Goal: Task Accomplishment & Management: Manage account settings

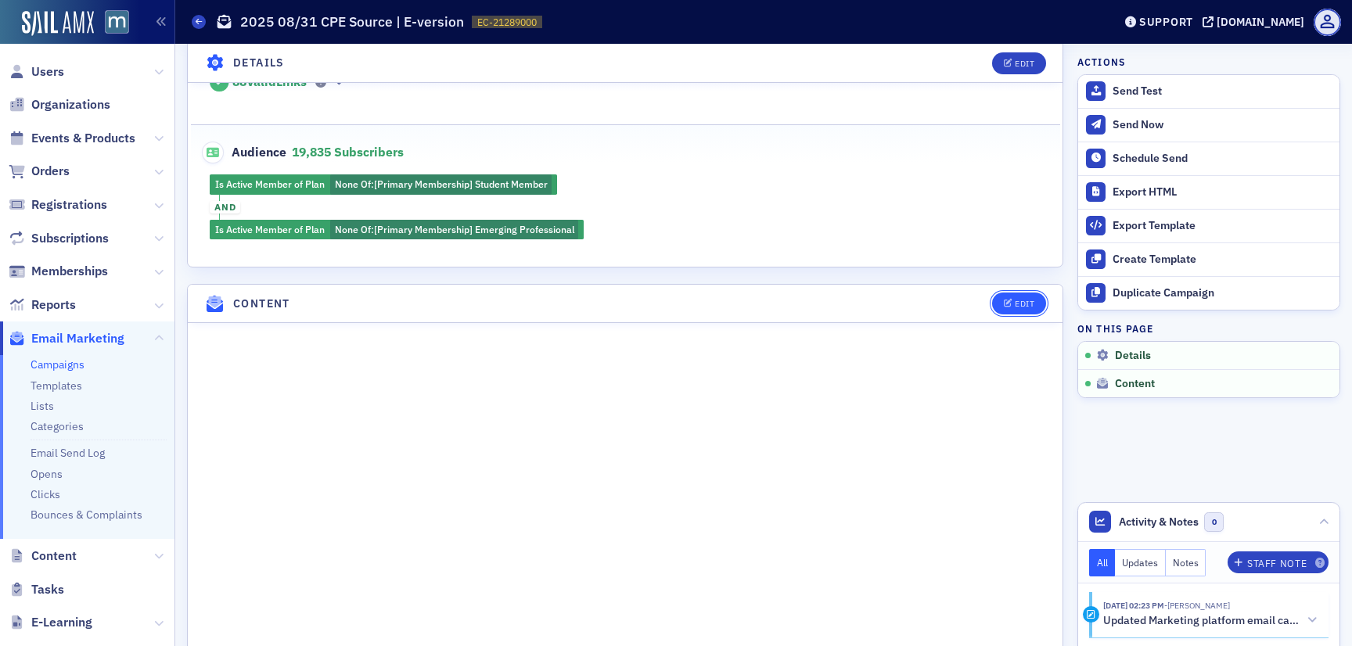
click at [1010, 296] on button "Edit" at bounding box center [1019, 304] width 54 height 22
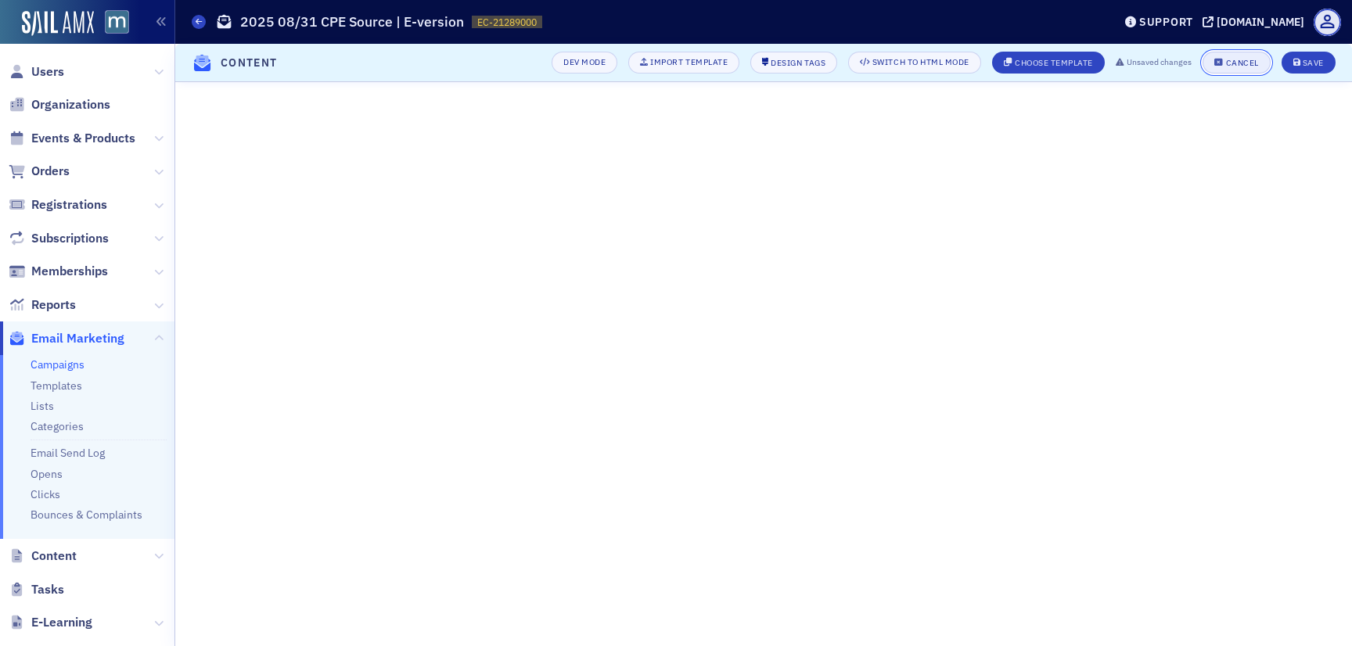
click at [1245, 59] on div "Cancel" at bounding box center [1242, 63] width 33 height 9
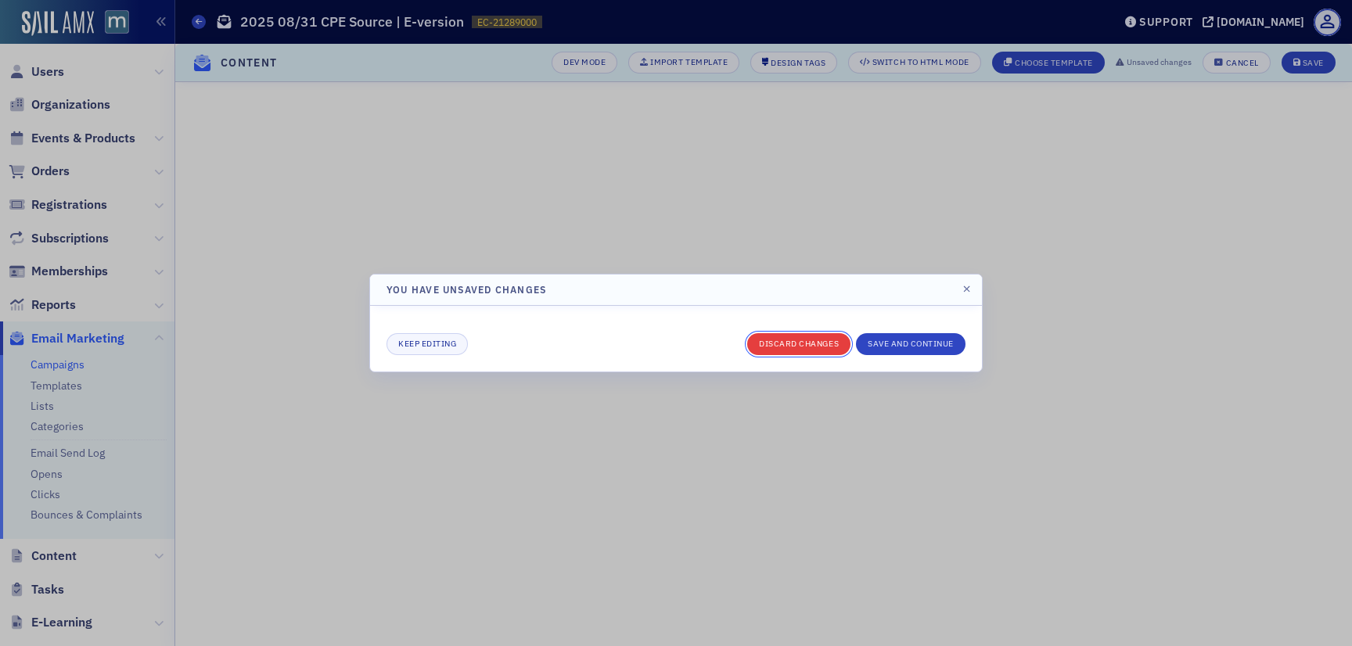
click at [771, 337] on button "Discard changes" at bounding box center [798, 344] width 103 height 22
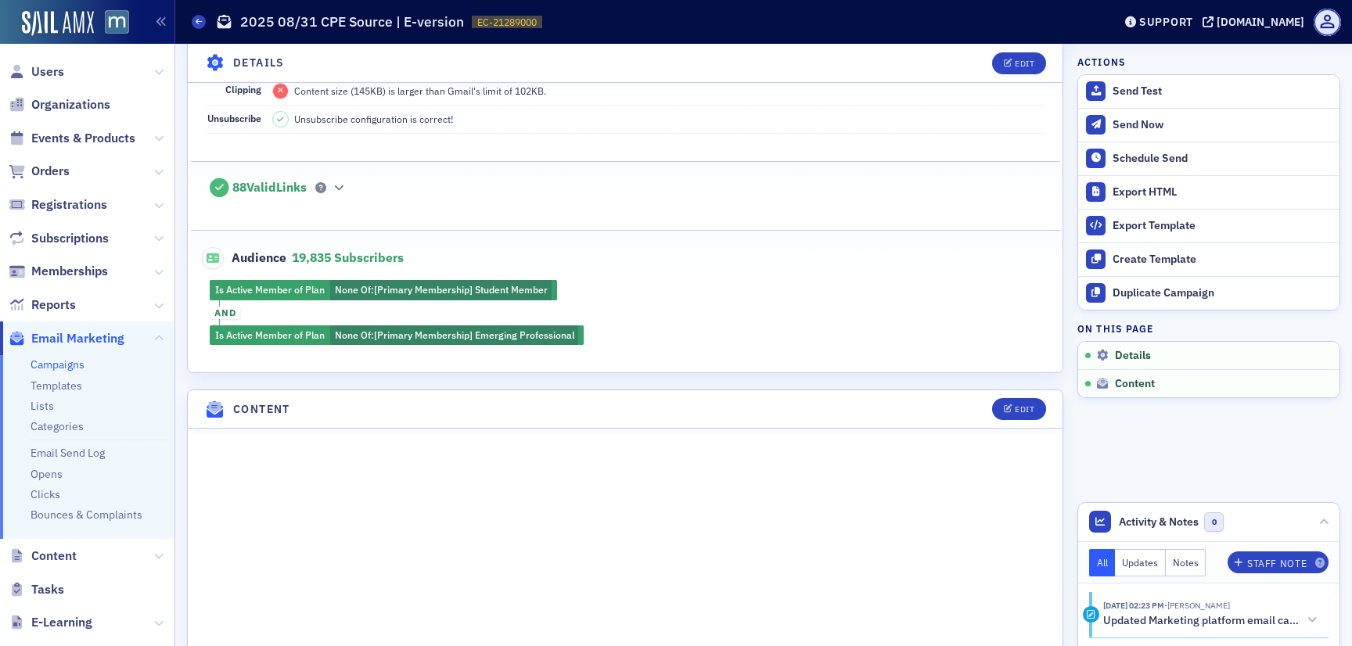
scroll to position [347, 0]
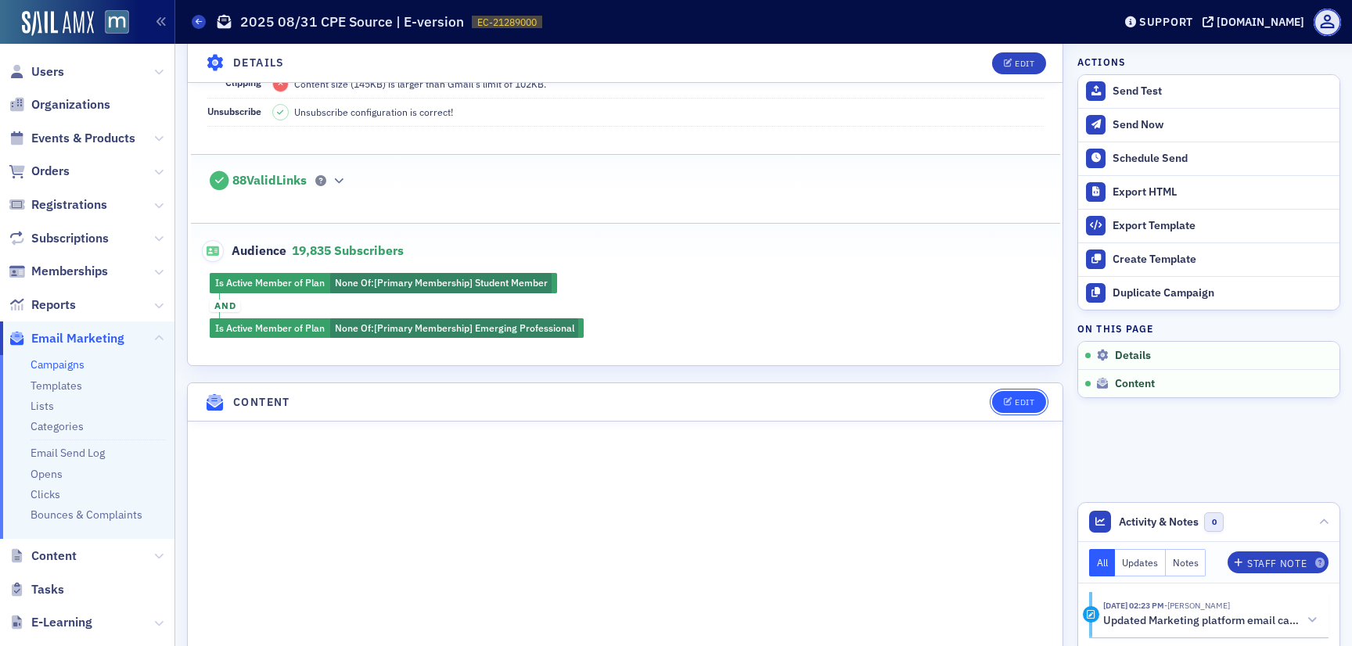
click at [1015, 401] on div "Edit" at bounding box center [1025, 402] width 20 height 9
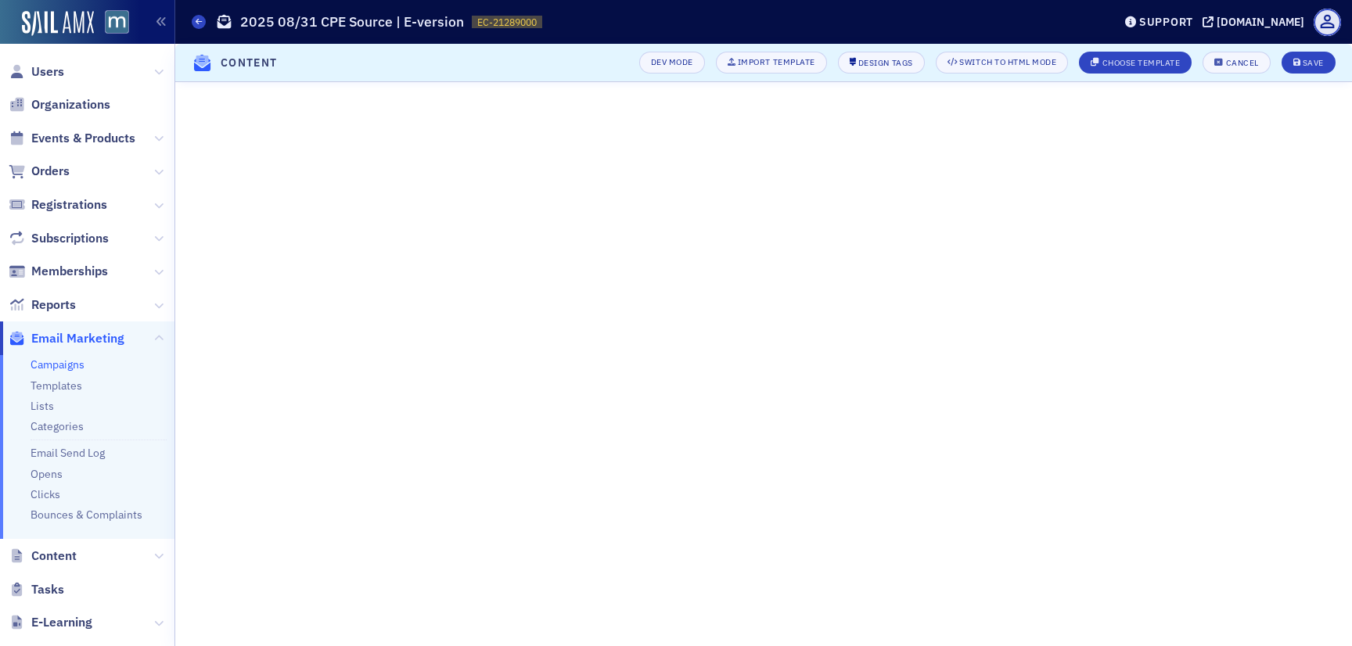
scroll to position [92, 0]
click at [1298, 79] on header "Content Dev Mode Import Template Design Tags Switch to HTML Mode Choose Templat…" at bounding box center [763, 63] width 1177 height 38
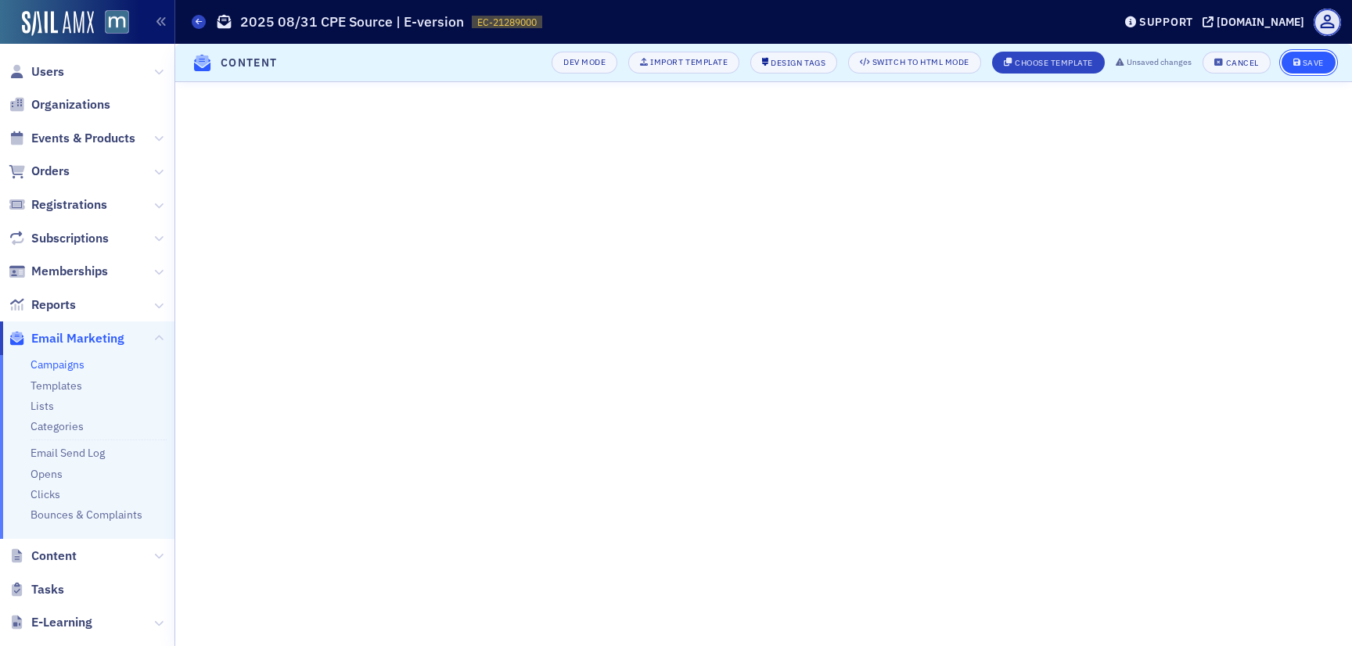
click at [1299, 59] on icon "submit" at bounding box center [1297, 63] width 8 height 9
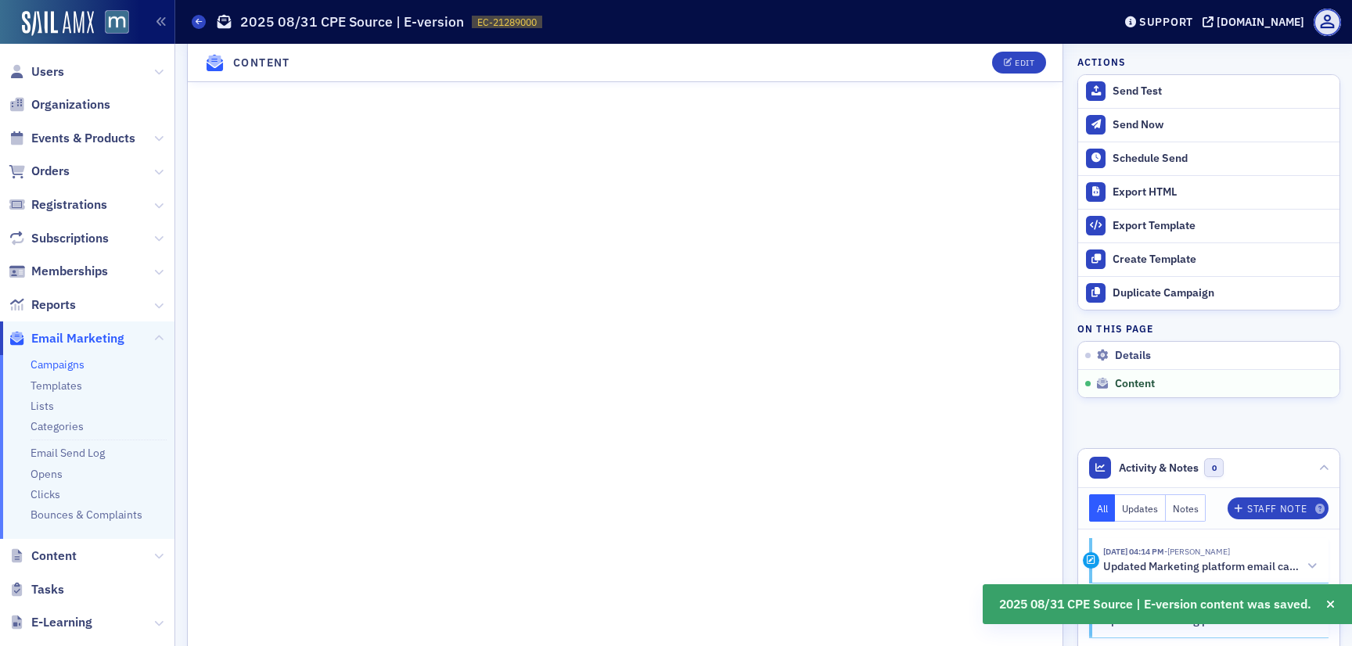
scroll to position [1087, 0]
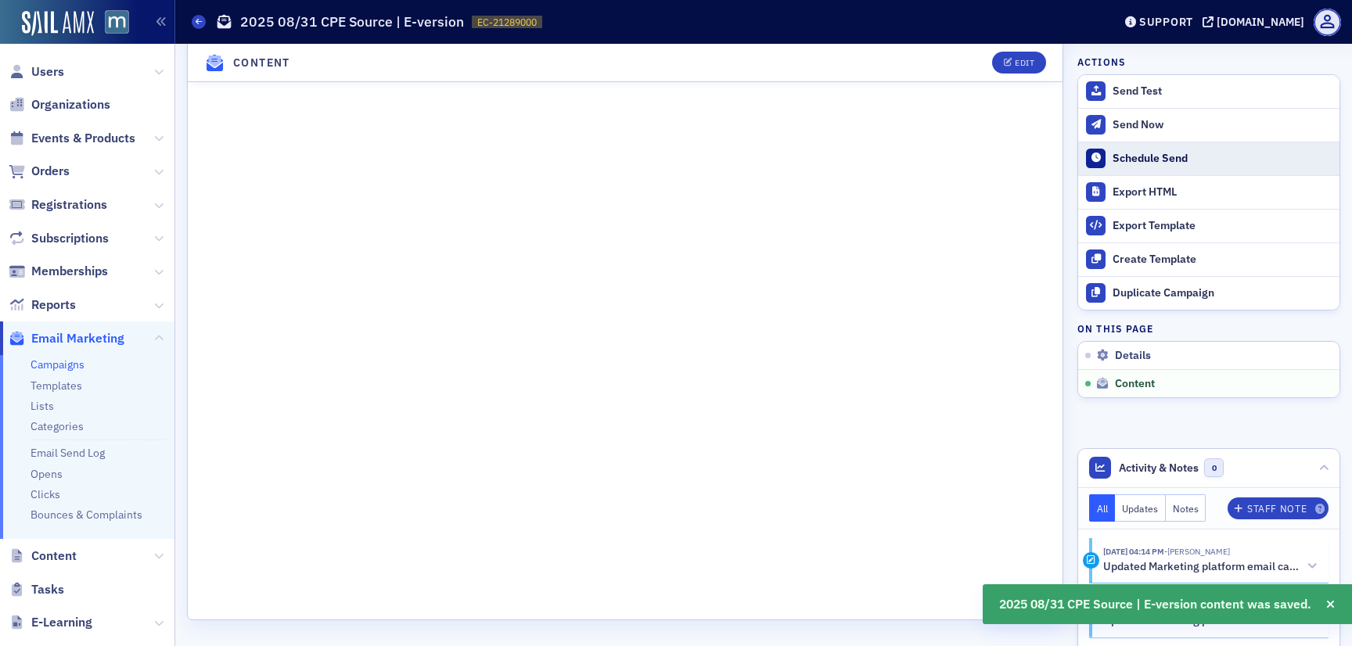
click at [1180, 166] on button "Schedule Send" at bounding box center [1208, 159] width 261 height 34
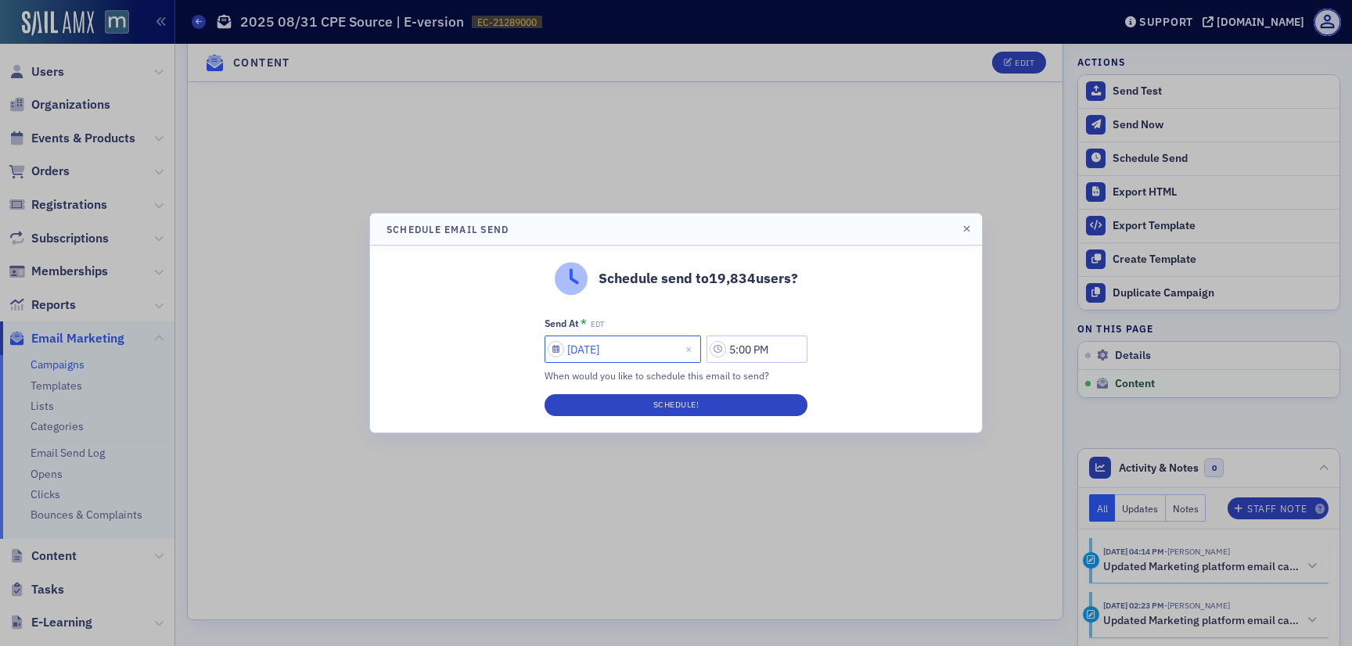
click at [614, 350] on input "[DATE]" at bounding box center [622, 349] width 156 height 27
select select "7"
select select "2025"
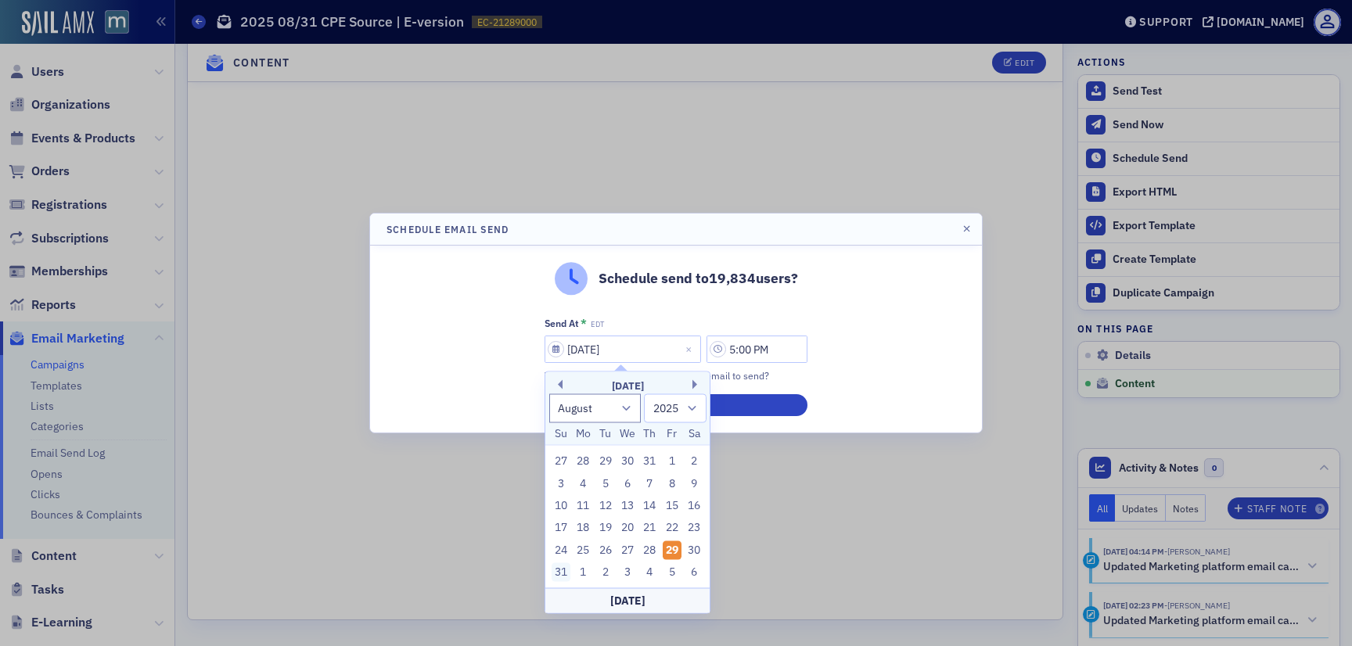
click at [563, 574] on div "31" at bounding box center [560, 572] width 19 height 19
type input "[DATE]"
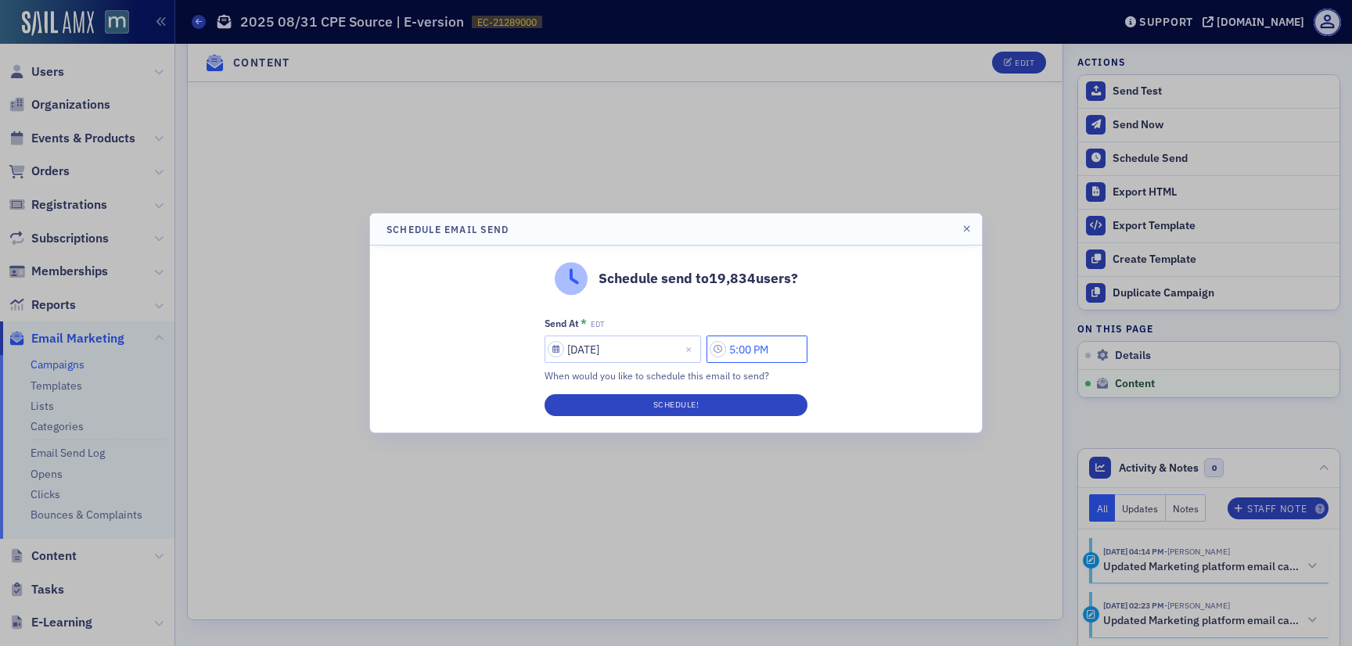
click at [739, 349] on input "5:00 PM" at bounding box center [756, 349] width 101 height 27
type input "3:00 PM"
click at [544, 352] on div at bounding box center [545, 350] width 30 height 20
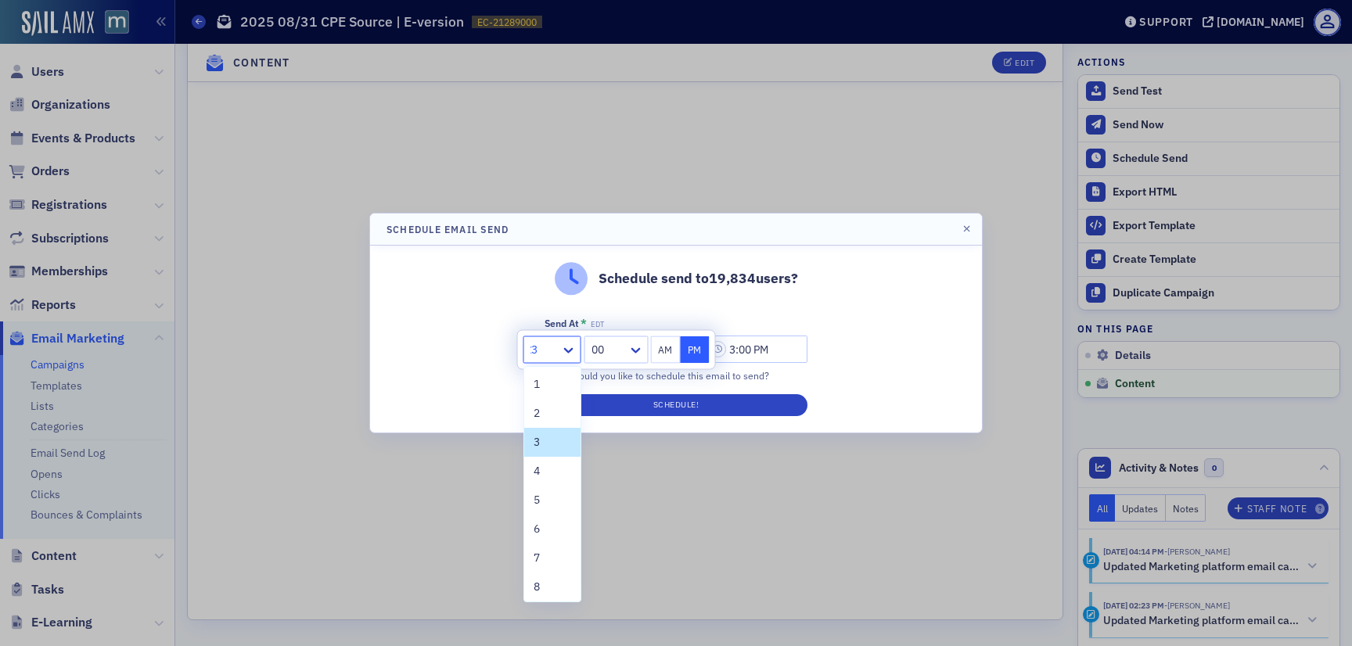
type input "12"
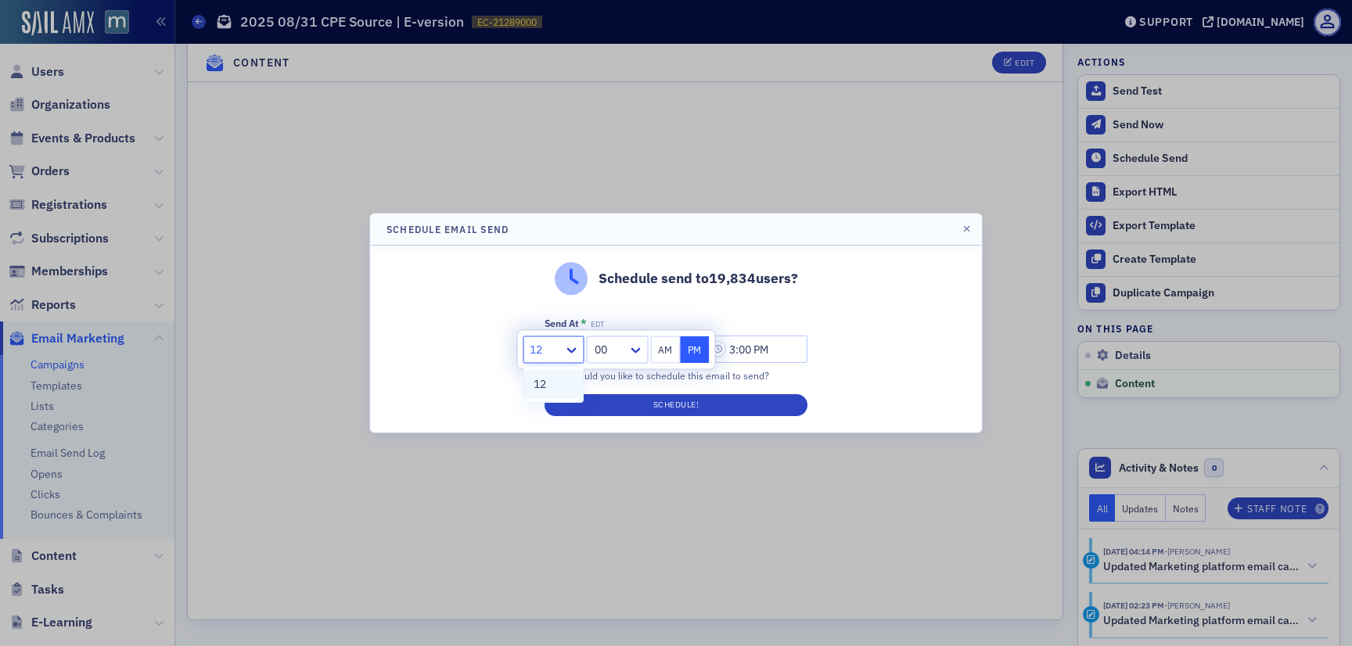
click at [553, 383] on div "12" at bounding box center [554, 384] width 41 height 16
type input "12:00 PM"
click at [613, 400] on button "Schedule!" at bounding box center [675, 405] width 263 height 22
